Goal: Task Accomplishment & Management: Use online tool/utility

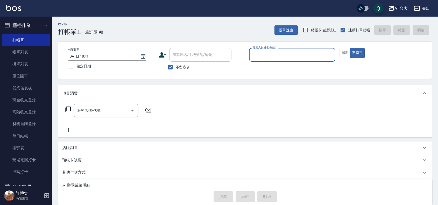
click at [275, 51] on input "服務人員姓名/編號" at bounding box center [292, 54] width 82 height 9
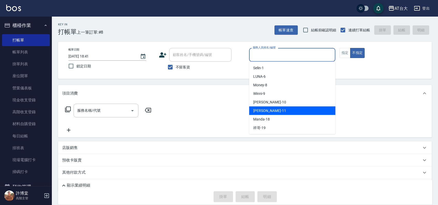
click at [271, 110] on div "[PERSON_NAME] -11" at bounding box center [292, 111] width 86 height 9
type input "[PERSON_NAME]-11"
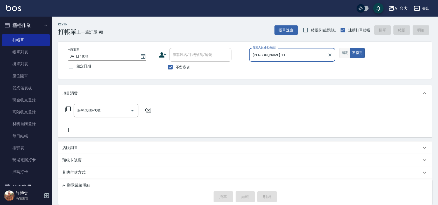
click at [347, 56] on button "指定" at bounding box center [345, 53] width 11 height 10
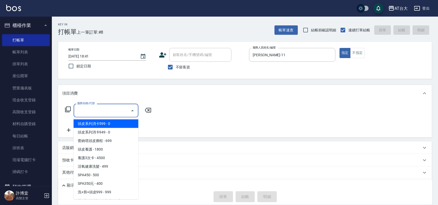
click at [112, 112] on input "服務名稱/代號" at bounding box center [102, 110] width 52 height 9
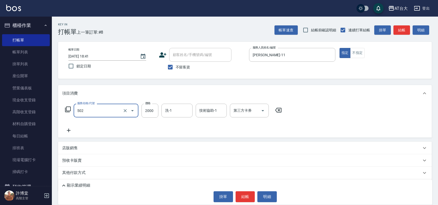
type input "染髮2000以上(502)"
type input "2300"
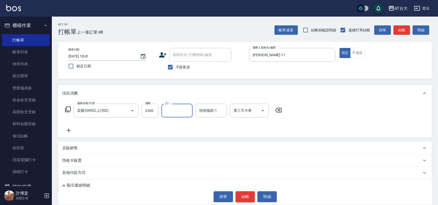
click at [240, 196] on button "結帳" at bounding box center [245, 196] width 19 height 11
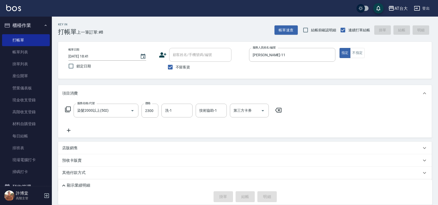
type input "[DATE] 19:33"
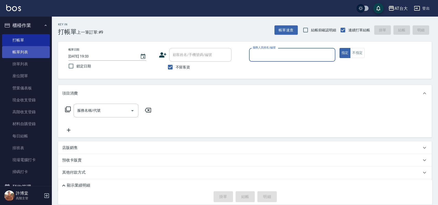
click at [27, 55] on link "帳單列表" at bounding box center [26, 52] width 48 height 12
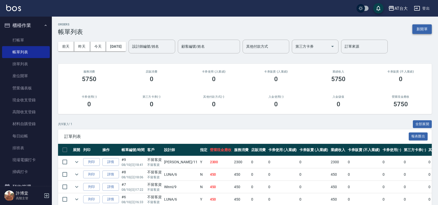
click at [417, 30] on button "新開單" at bounding box center [421, 29] width 19 height 10
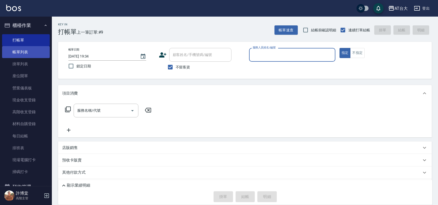
click at [31, 54] on link "帳單列表" at bounding box center [26, 52] width 48 height 12
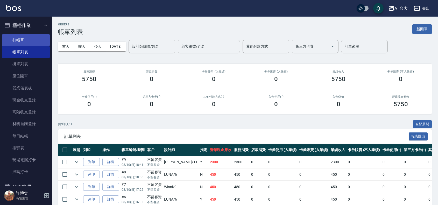
click at [33, 41] on link "打帳單" at bounding box center [26, 40] width 48 height 12
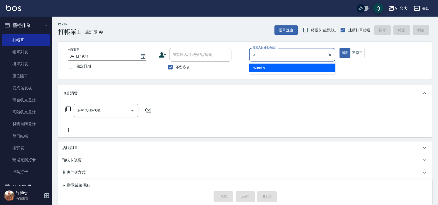
type input "Winni-9"
type button "true"
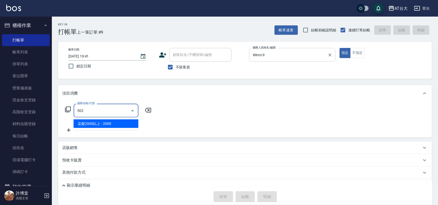
type input "染髮2000以上(502)"
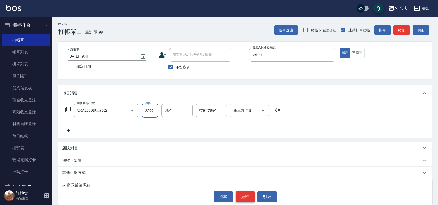
type input "2299"
click at [253, 196] on button "結帳" at bounding box center [245, 196] width 19 height 11
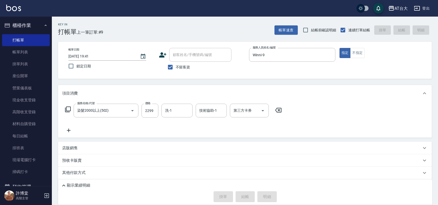
type input "[DATE] 20:08"
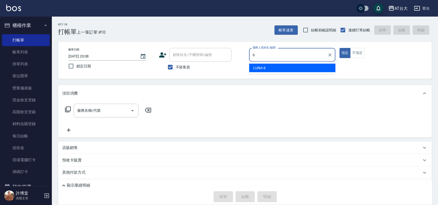
type input "LUNA-6"
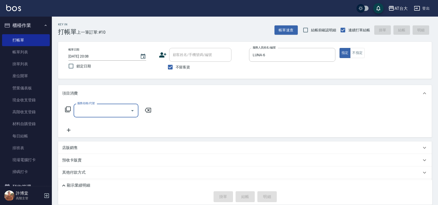
type input "6"
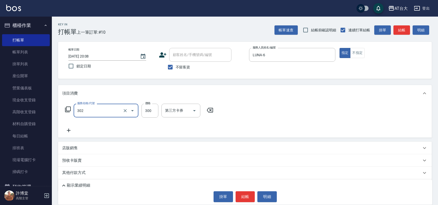
type input "剪髮(302)"
type input "450"
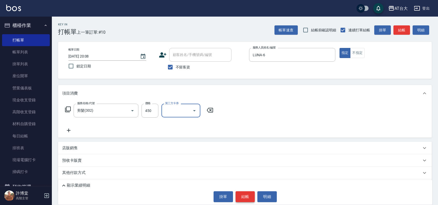
click at [251, 195] on button "結帳" at bounding box center [245, 196] width 19 height 11
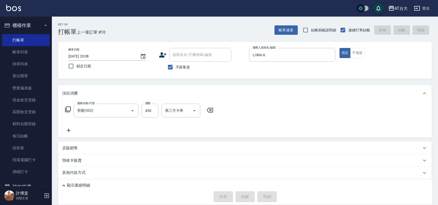
type input "[DATE] 20:09"
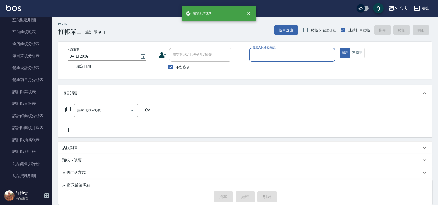
scroll to position [292, 0]
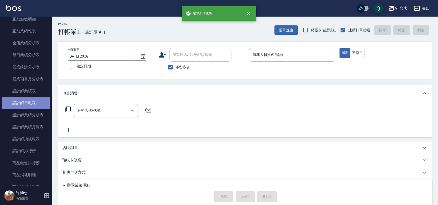
click at [32, 103] on link "設計師日報表" at bounding box center [26, 103] width 48 height 12
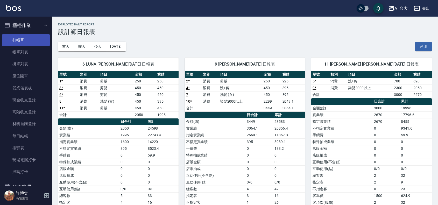
click at [26, 39] on link "打帳單" at bounding box center [26, 40] width 48 height 12
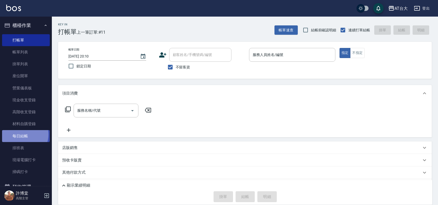
click at [22, 134] on link "每日結帳" at bounding box center [26, 136] width 48 height 12
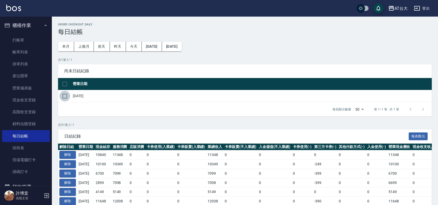
click at [65, 96] on input "checkbox" at bounding box center [64, 96] width 11 height 11
checkbox input "true"
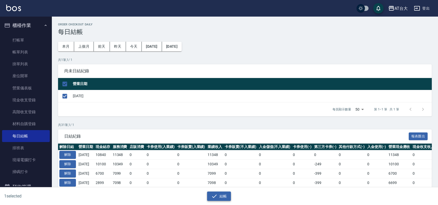
click at [216, 194] on icon "button" at bounding box center [214, 196] width 6 height 6
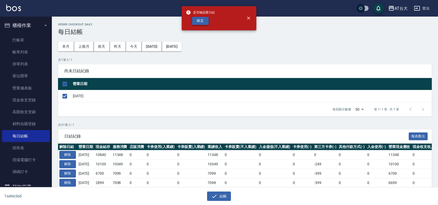
click at [204, 21] on button "確定" at bounding box center [200, 21] width 17 height 8
checkbox input "false"
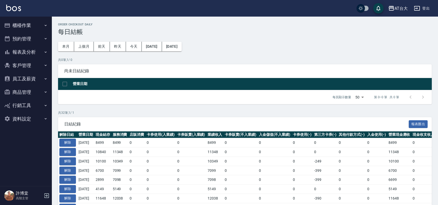
click at [27, 52] on button "報表及分析" at bounding box center [26, 51] width 48 height 13
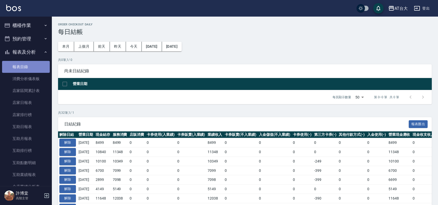
click at [30, 65] on link "報表目錄" at bounding box center [26, 67] width 48 height 12
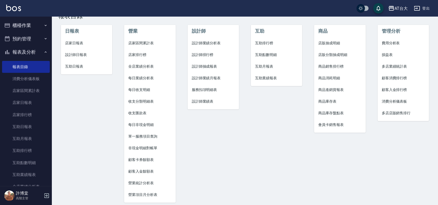
scroll to position [25, 0]
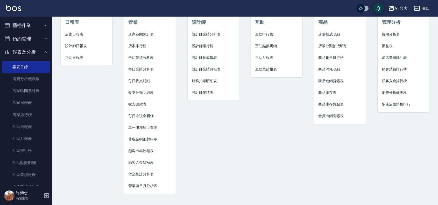
click at [74, 33] on span "店家日報表" at bounding box center [86, 34] width 43 height 5
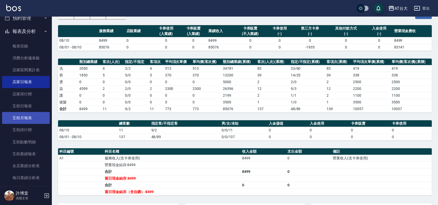
scroll to position [65, 0]
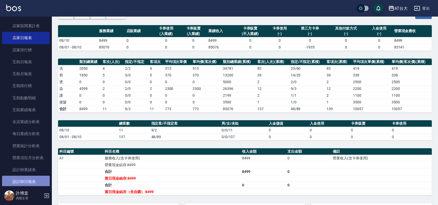
click at [38, 179] on link "設計師日報表" at bounding box center [26, 182] width 48 height 12
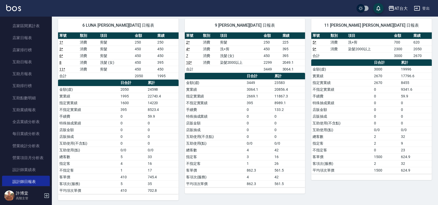
scroll to position [42, 0]
